Goal: Find specific page/section: Find specific page/section

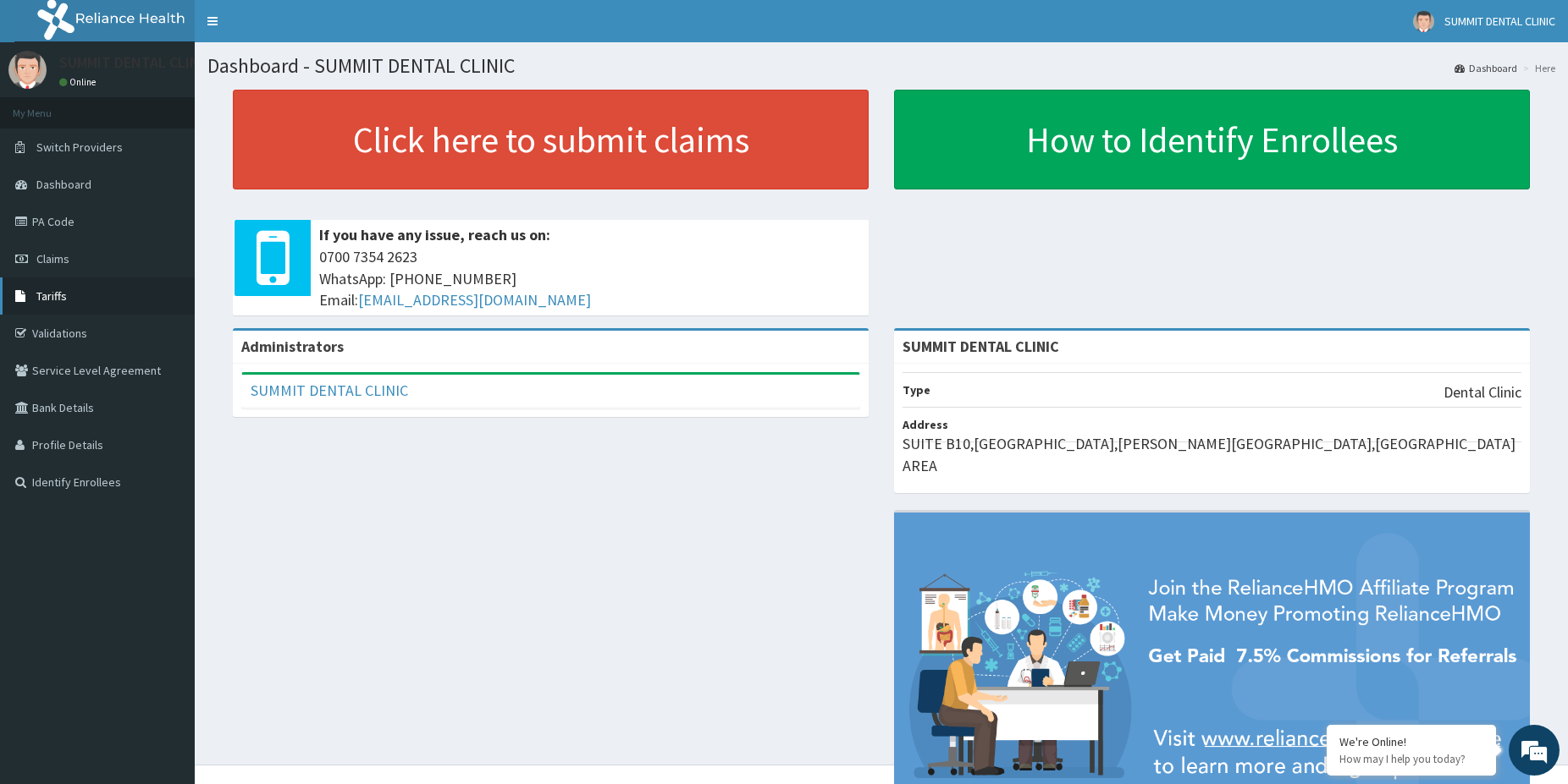
click at [59, 298] on span "Tariffs" at bounding box center [52, 296] width 31 height 15
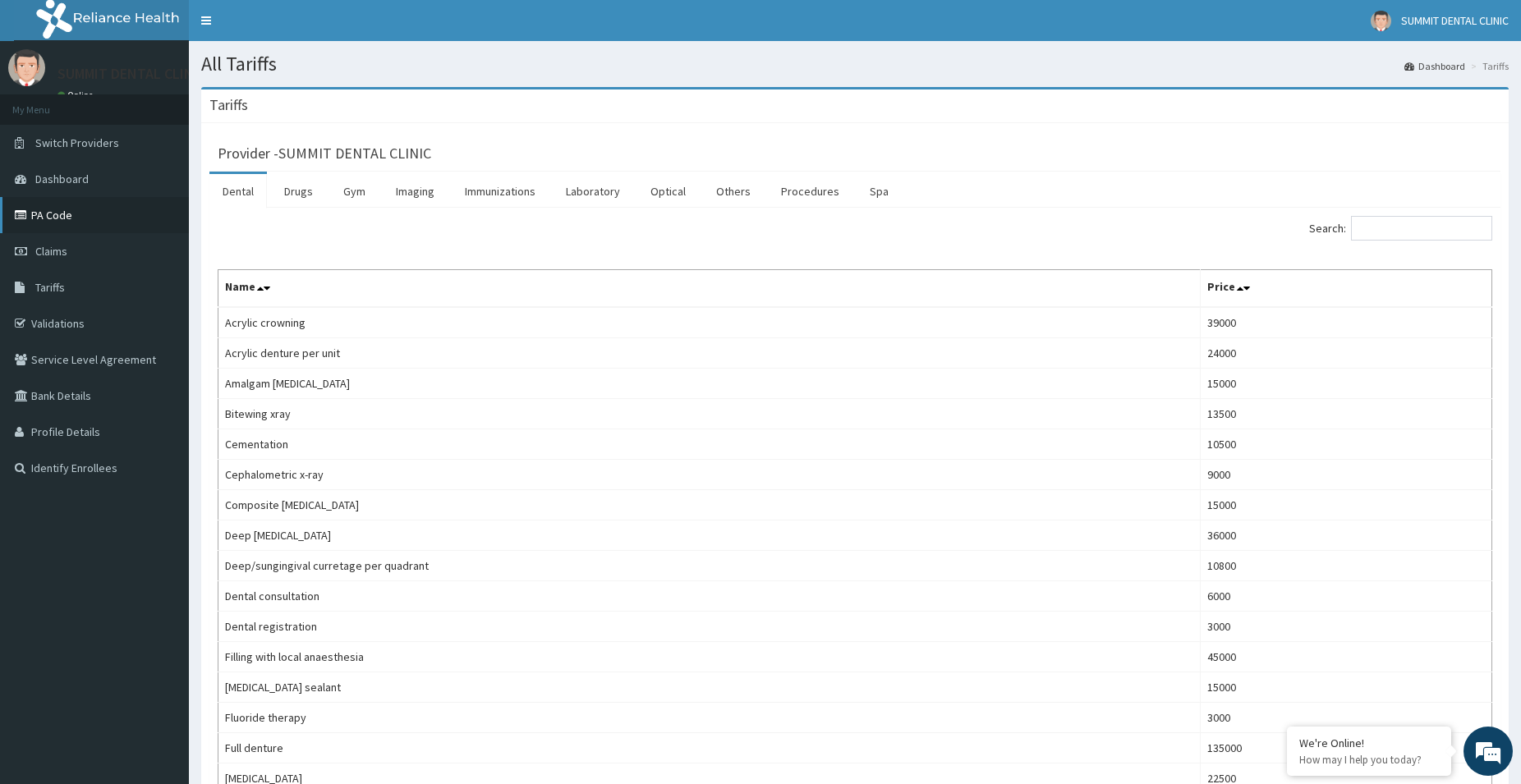
click at [59, 221] on link "PA Code" at bounding box center [94, 215] width 189 height 36
click at [66, 218] on link "PA Code" at bounding box center [94, 215] width 189 height 36
